Goal: Task Accomplishment & Management: Manage account settings

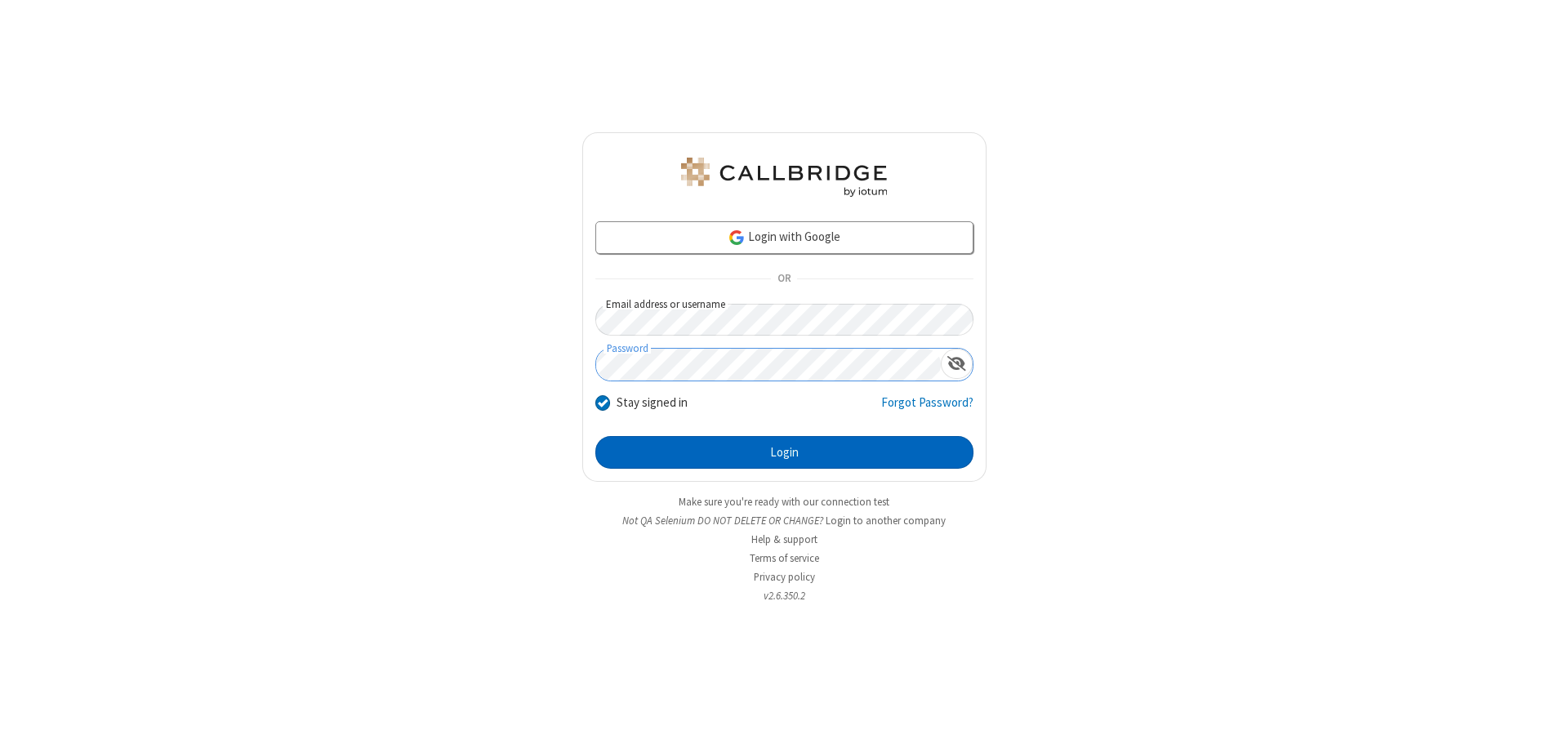
click at [784, 452] on button "Login" at bounding box center [784, 452] width 378 height 32
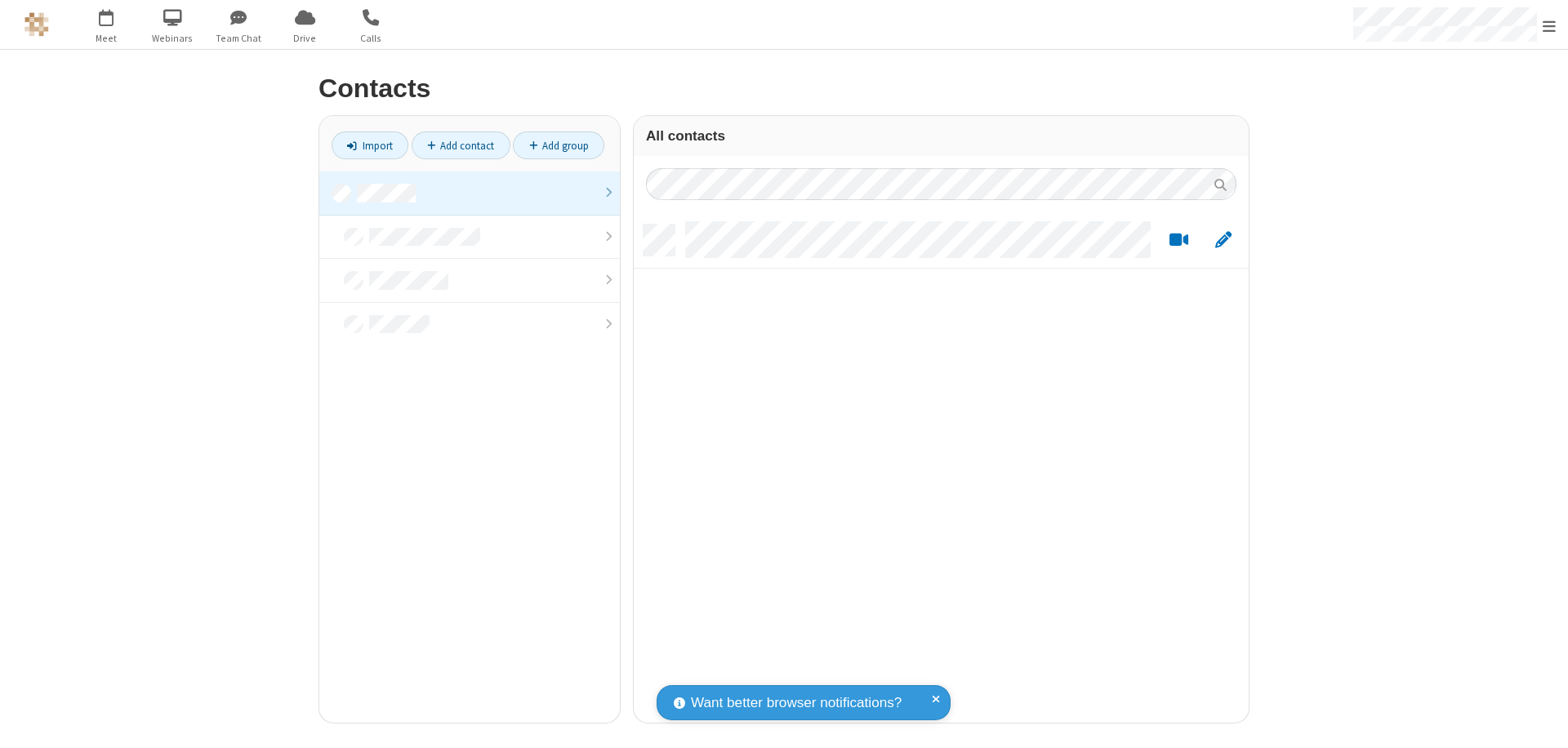
scroll to position [498, 603]
click at [470, 193] on link at bounding box center [470, 193] width 301 height 44
click at [461, 145] on link "Add contact" at bounding box center [461, 145] width 99 height 27
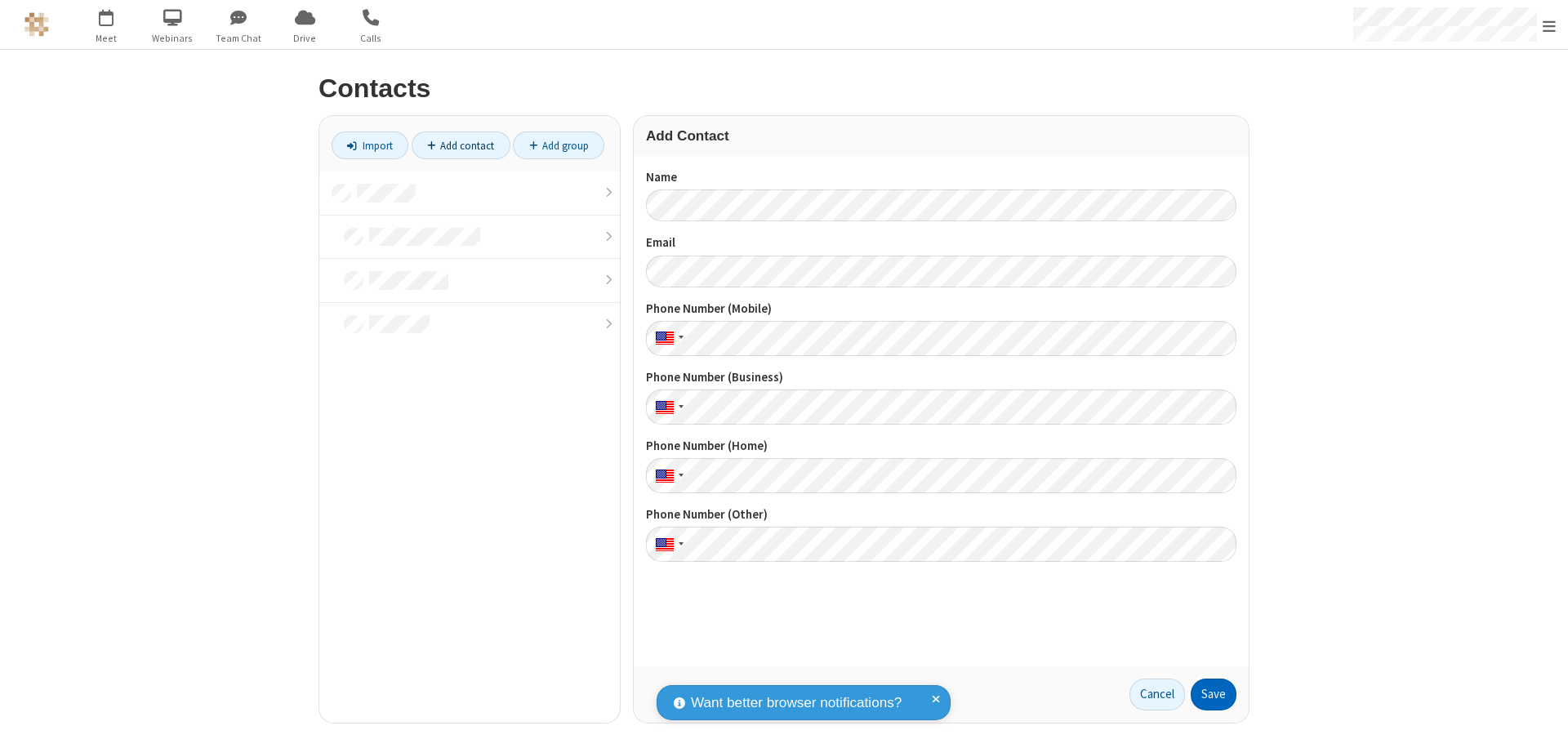
click at [1214, 694] on button "Save" at bounding box center [1213, 694] width 46 height 32
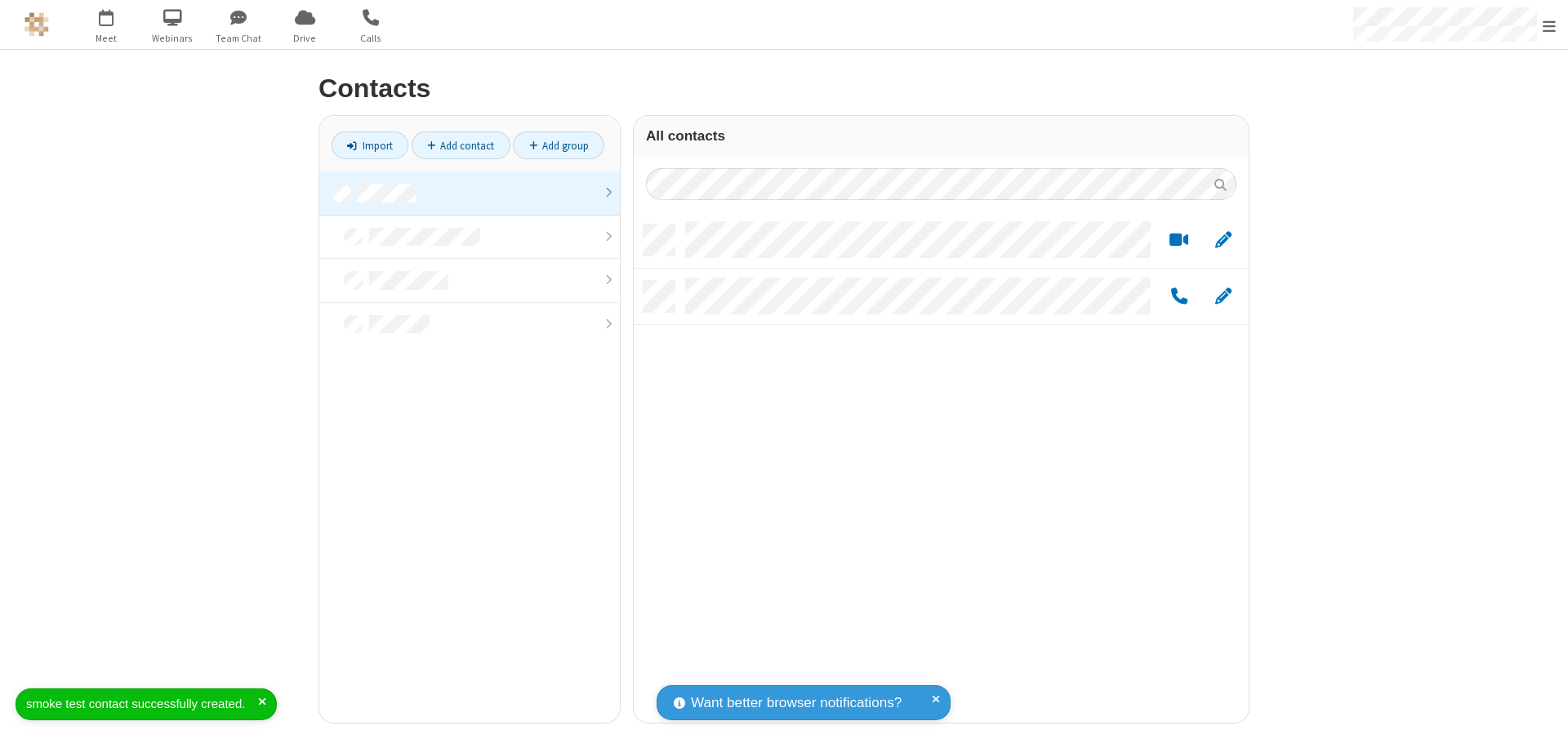
scroll to position [498, 603]
